Goal: Information Seeking & Learning: Find specific fact

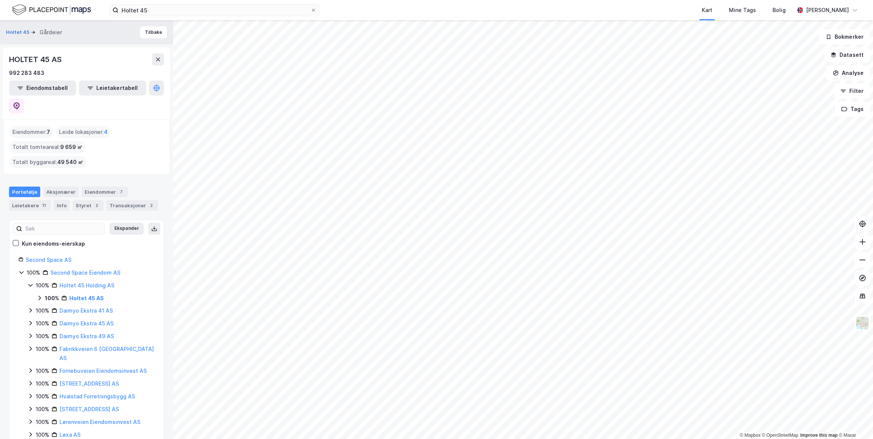
click at [169, 327] on div "© Mapbox © OpenStreetMap Improve this map © [PERSON_NAME] 45 Gårdeier Tilbake H…" at bounding box center [436, 229] width 873 height 419
click at [71, 6] on img at bounding box center [51, 9] width 79 height 13
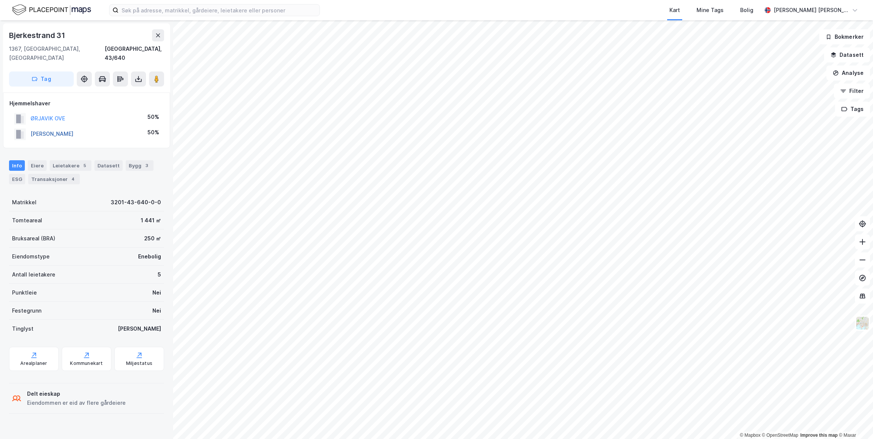
click at [0, 0] on button "ØRJAVIK JENNY" at bounding box center [0, 0] width 0 height 0
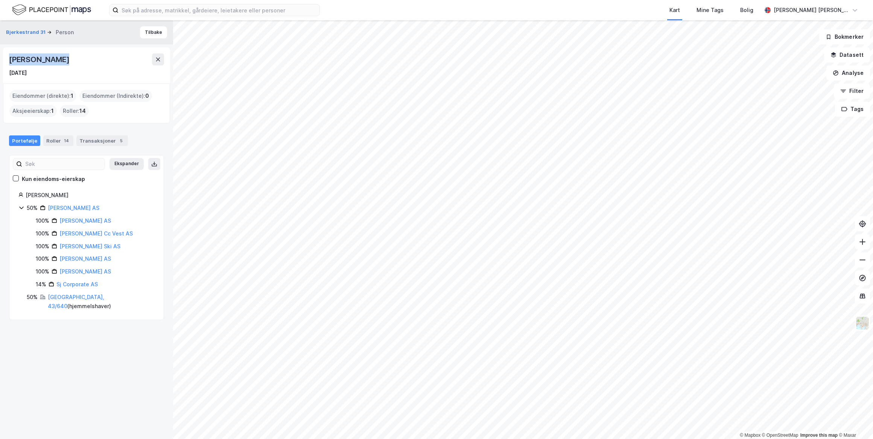
drag, startPoint x: 56, startPoint y: 60, endPoint x: 9, endPoint y: 59, distance: 47.8
click at [9, 59] on div "Jenny Ørjavik" at bounding box center [40, 59] width 62 height 12
drag, startPoint x: 9, startPoint y: 59, endPoint x: 36, endPoint y: 60, distance: 27.5
copy div "Jenny Ørjavik"
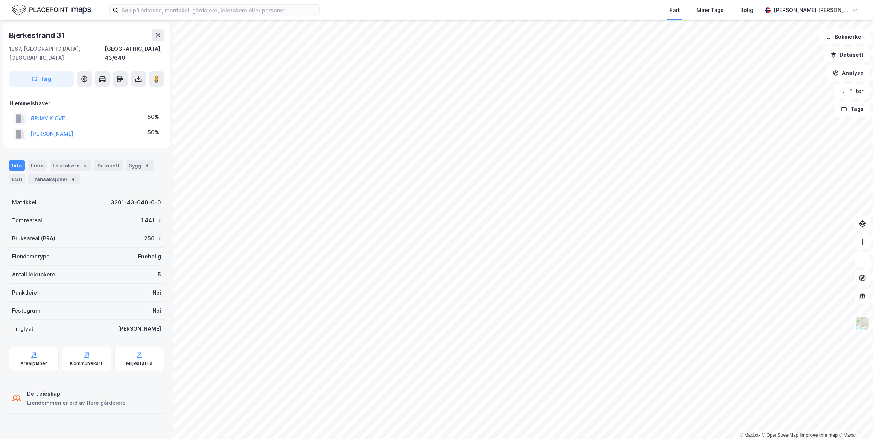
click at [82, 8] on img at bounding box center [51, 9] width 79 height 13
